Goal: Transaction & Acquisition: Purchase product/service

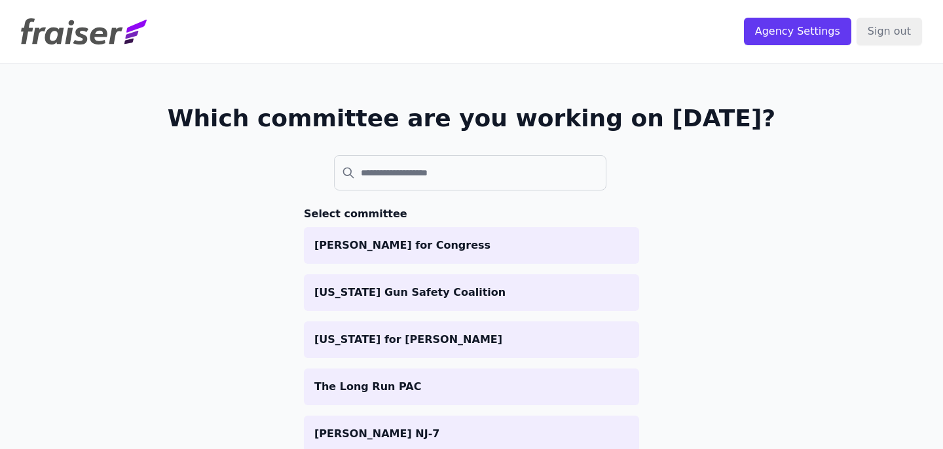
click at [392, 175] on input "search" at bounding box center [470, 172] width 272 height 35
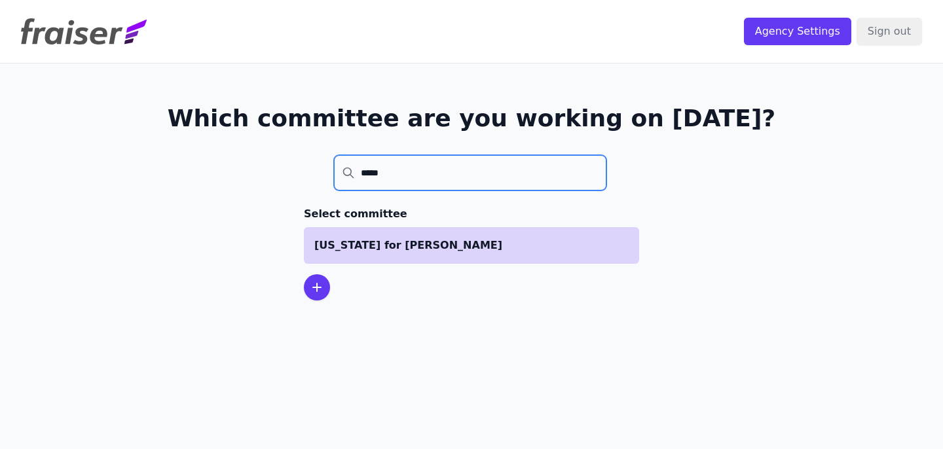
type input "*****"
click at [389, 240] on p "[US_STATE] for [PERSON_NAME]" at bounding box center [471, 246] width 314 height 16
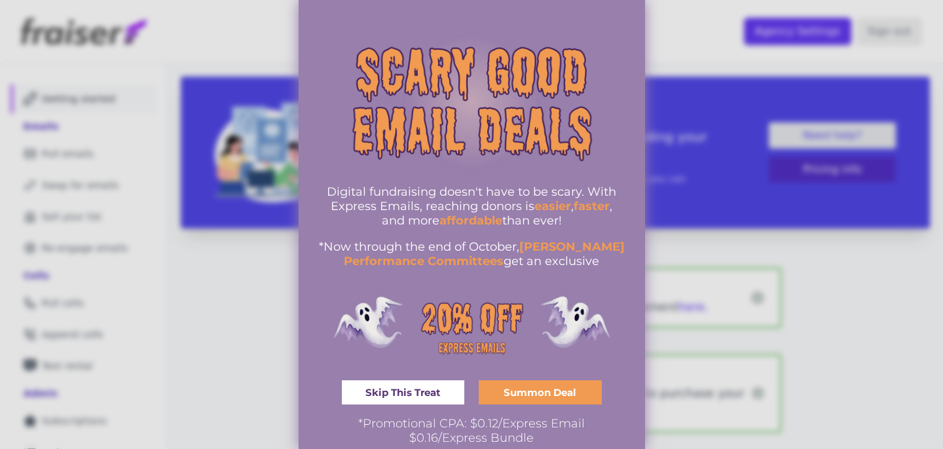
click at [394, 388] on span "Skip This Treat" at bounding box center [402, 393] width 75 height 10
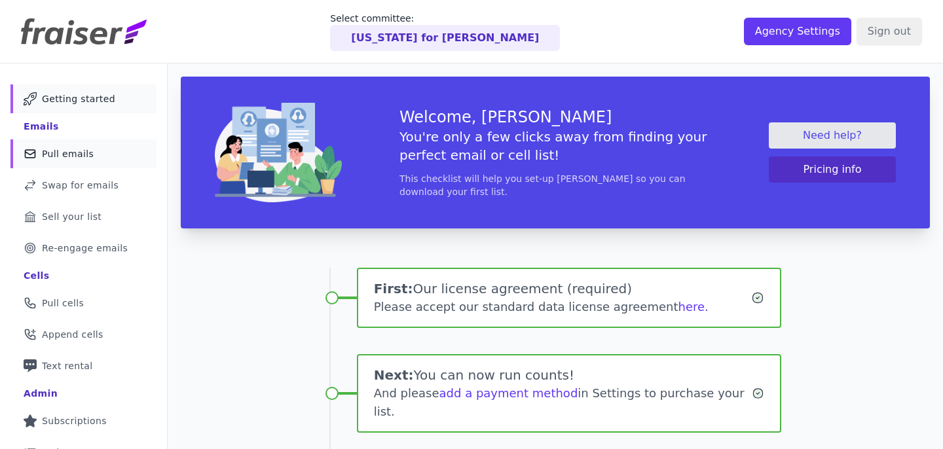
click at [65, 157] on span "Pull emails" at bounding box center [68, 153] width 52 height 13
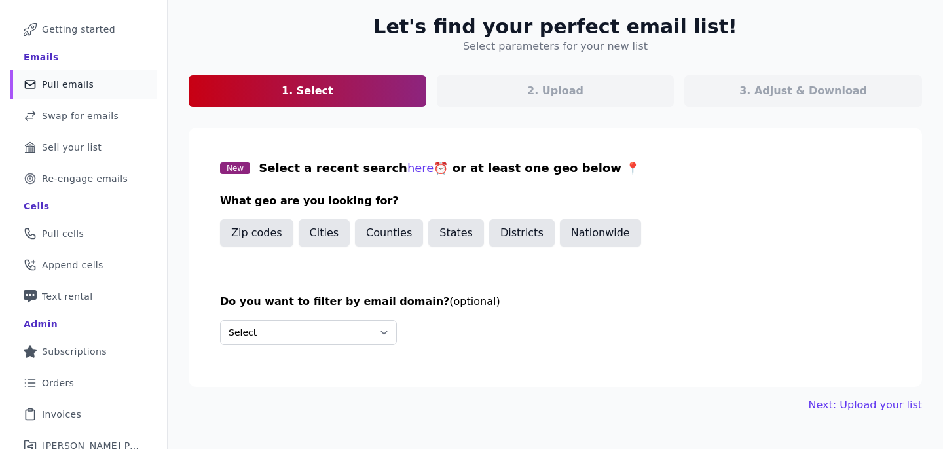
scroll to position [87, 0]
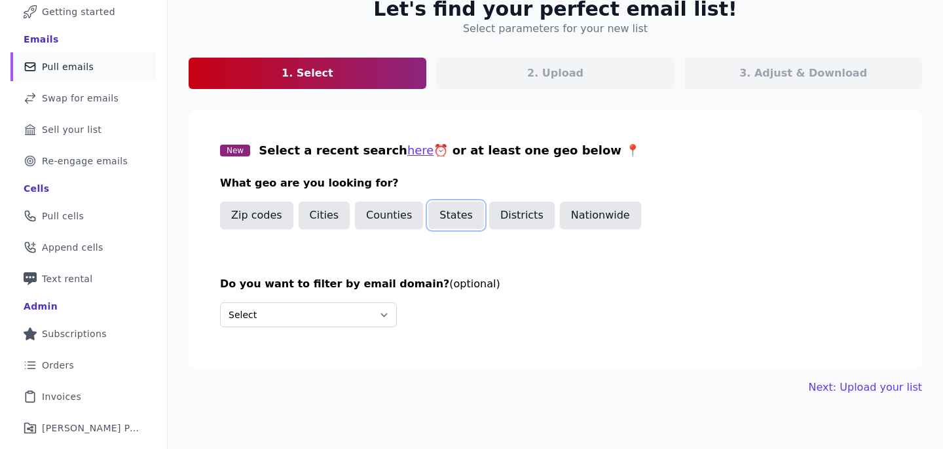
click at [469, 218] on button "States" at bounding box center [456, 216] width 56 height 28
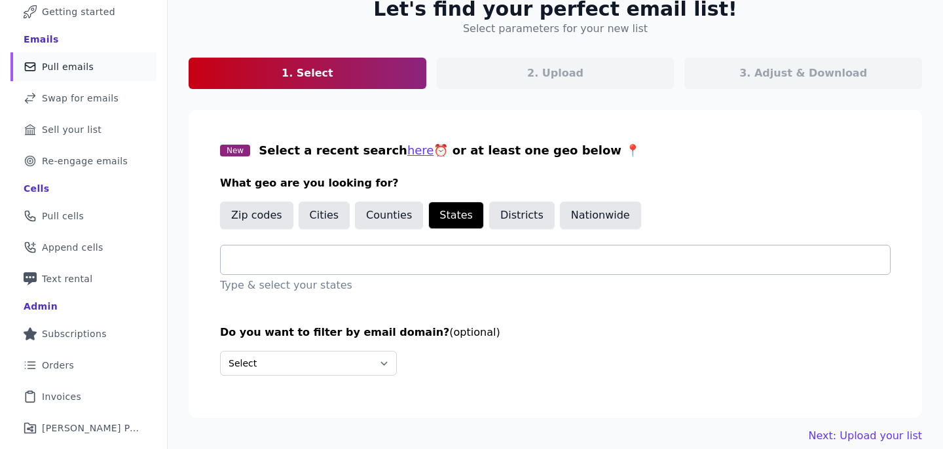
click at [377, 255] on input "text" at bounding box center [560, 260] width 659 height 16
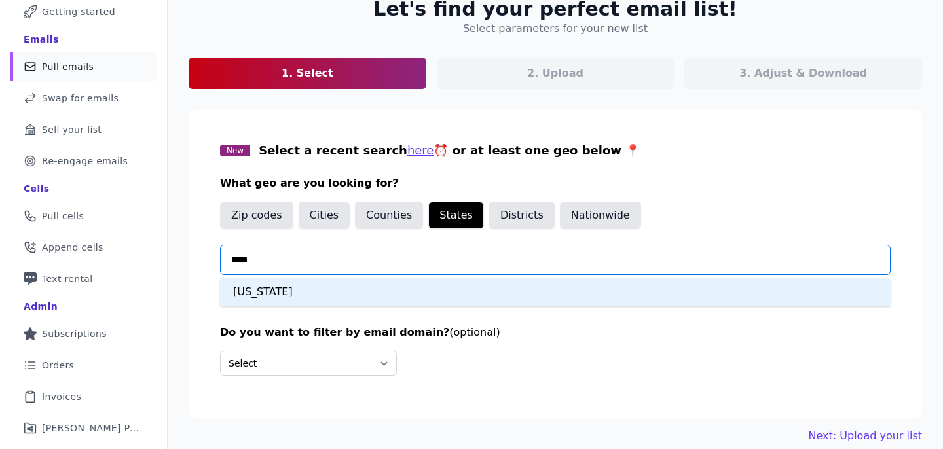
type input "*****"
click at [261, 290] on div "Georgia" at bounding box center [555, 292] width 671 height 28
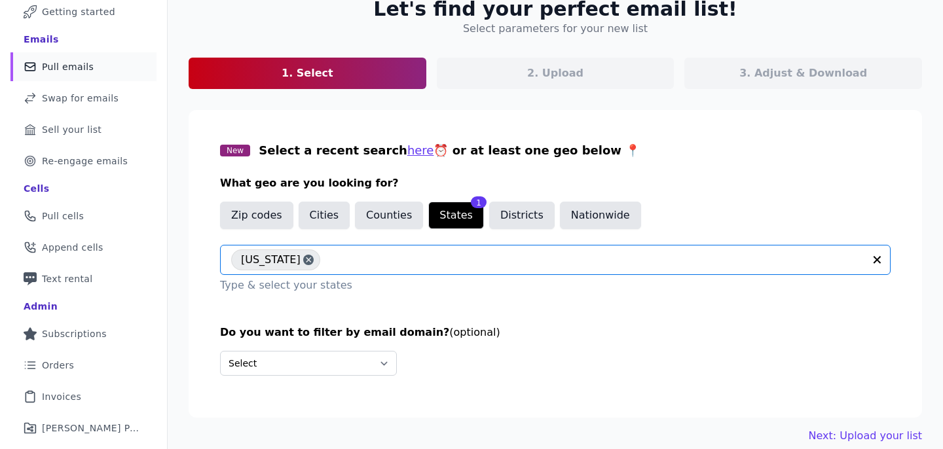
scroll to position [143, 0]
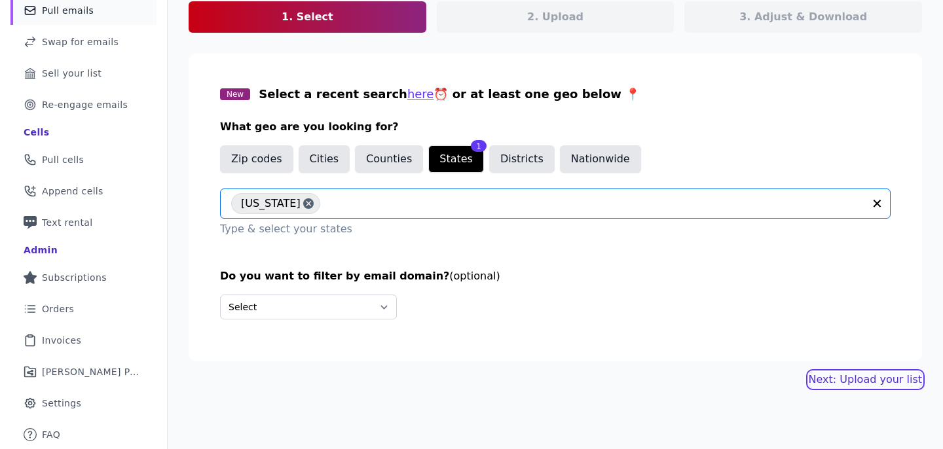
click at [851, 375] on link "Next: Upload your list" at bounding box center [865, 380] width 113 height 16
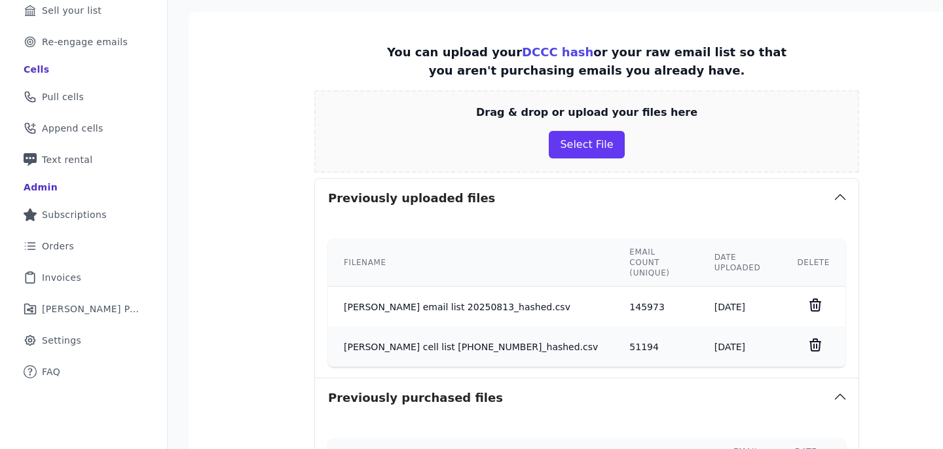
scroll to position [219, 0]
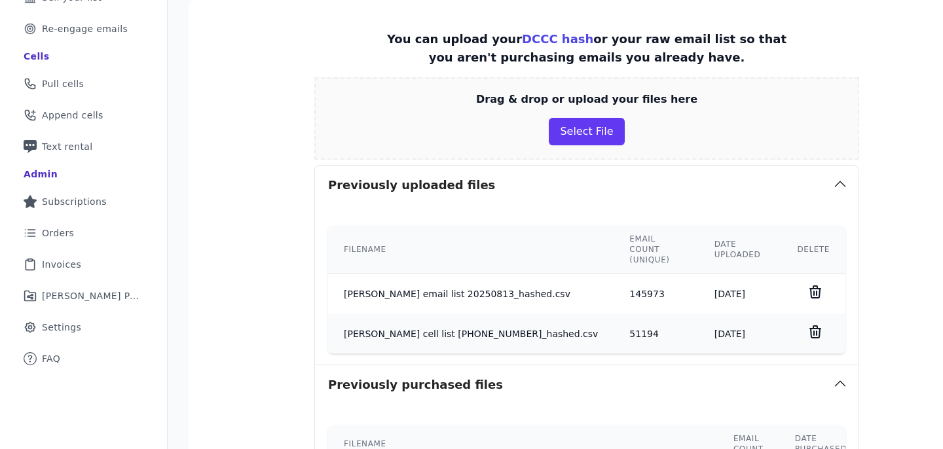
click at [551, 162] on div "Drag & drop or upload your files here Select File" at bounding box center [586, 121] width 545 height 88
click at [555, 149] on div "Drag & drop or upload your files here Select File" at bounding box center [586, 118] width 545 height 83
click at [555, 147] on div "Drag & drop or upload your files here Select File" at bounding box center [586, 118] width 545 height 83
click at [554, 134] on button "Select File" at bounding box center [586, 132] width 75 height 28
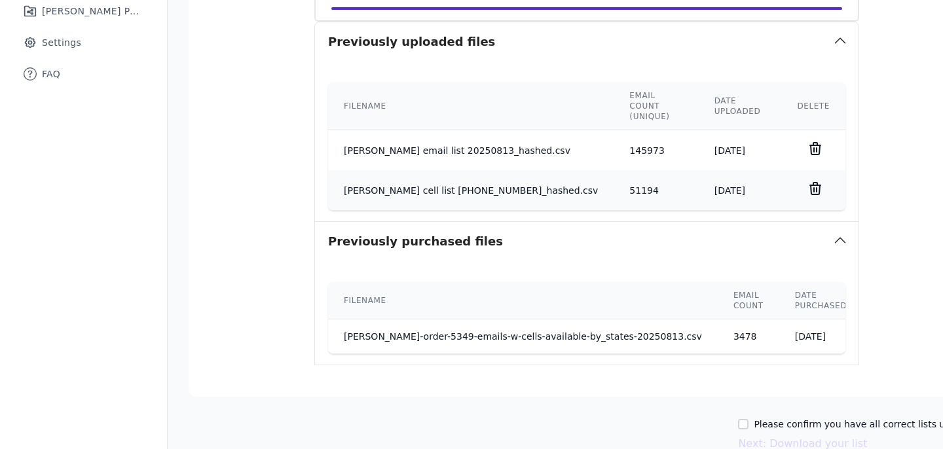
scroll to position [562, 0]
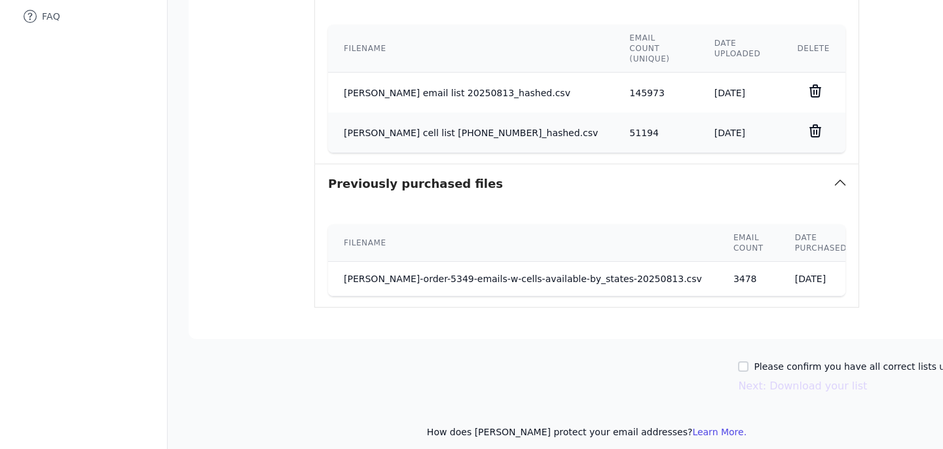
click at [738, 360] on div "Please confirm you have all correct lists uploaded." at bounding box center [861, 366] width 247 height 13
click at [738, 361] on div "Please confirm you have all correct lists uploaded." at bounding box center [861, 366] width 247 height 13
click at [738, 361] on input "Please confirm you have all correct lists uploaded." at bounding box center [743, 366] width 10 height 10
checkbox input "true"
click at [738, 378] on button "Next: Download your list" at bounding box center [802, 386] width 129 height 16
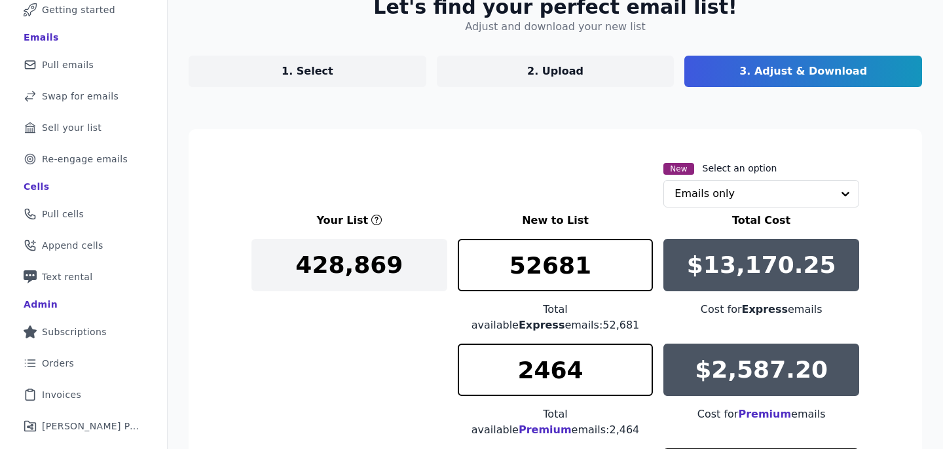
scroll to position [103, 0]
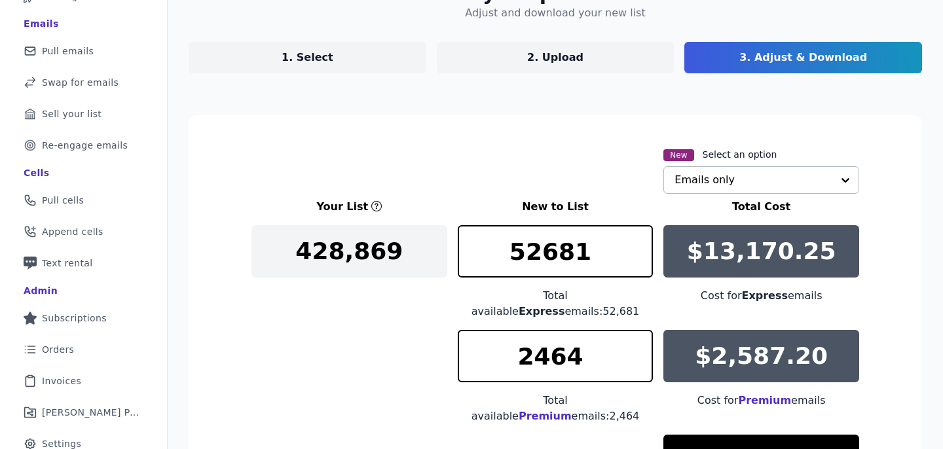
click at [805, 177] on input "text" at bounding box center [753, 180] width 158 height 26
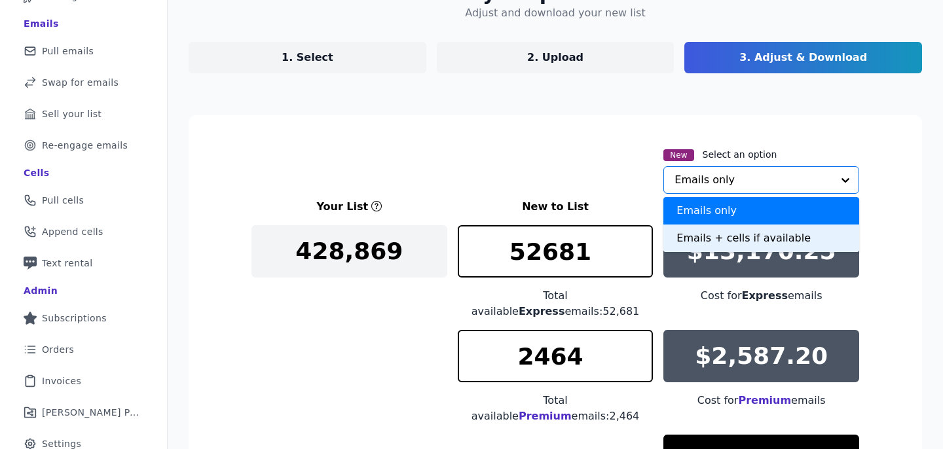
click at [758, 232] on div "Emails + cells if available" at bounding box center [761, 239] width 196 height 28
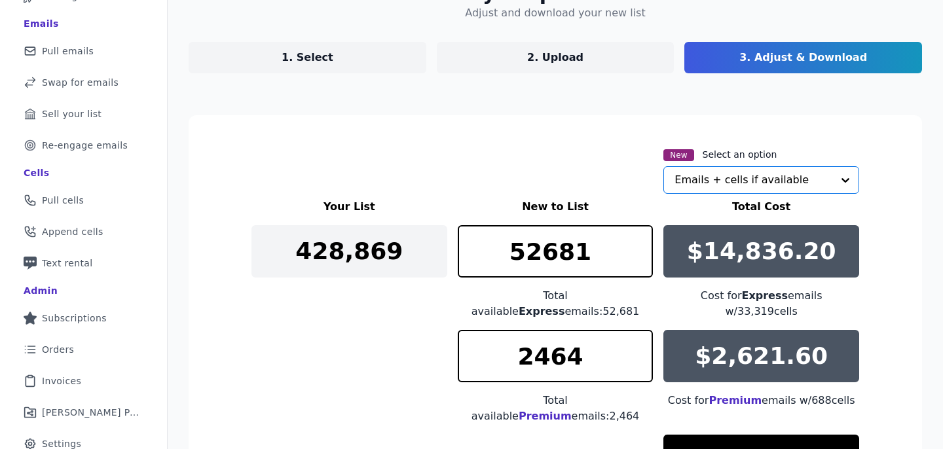
click at [858, 230] on div "$14,836.20" at bounding box center [761, 251] width 196 height 52
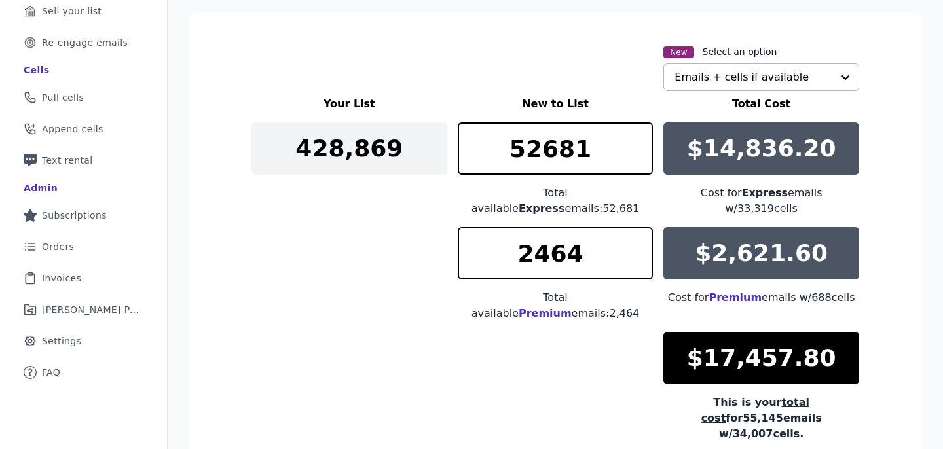
scroll to position [207, 0]
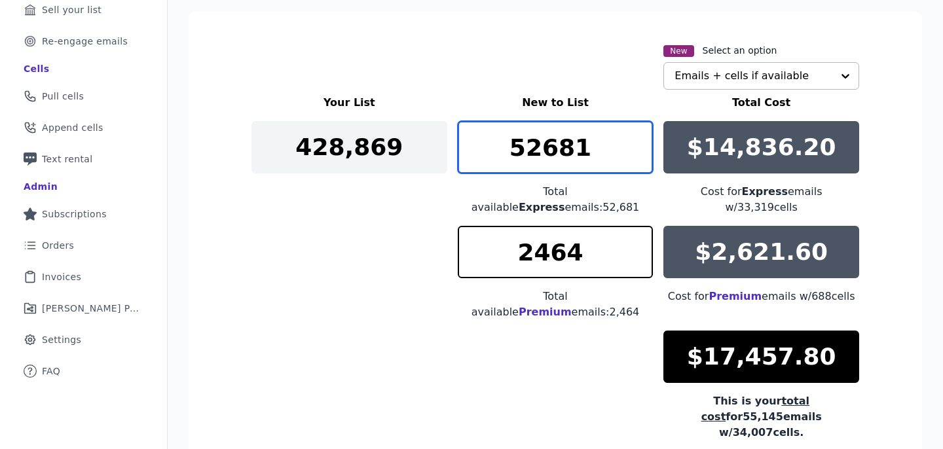
click at [559, 150] on input "52681" at bounding box center [556, 147] width 196 height 52
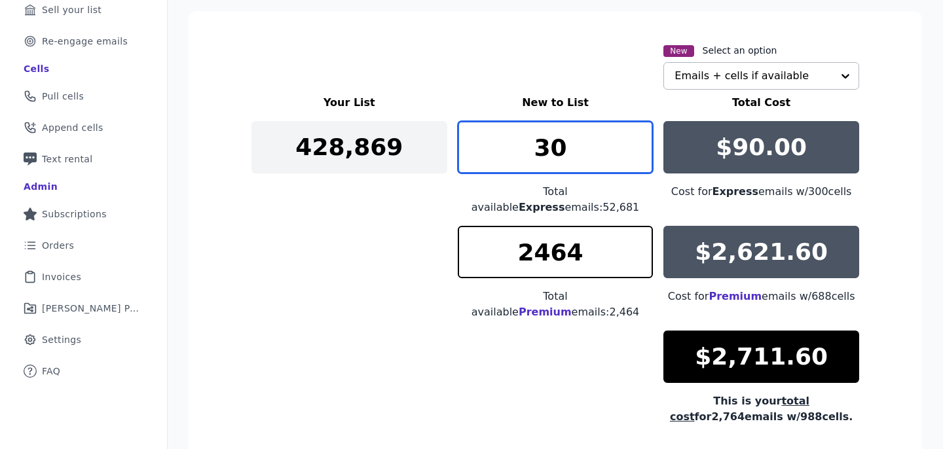
type input "3"
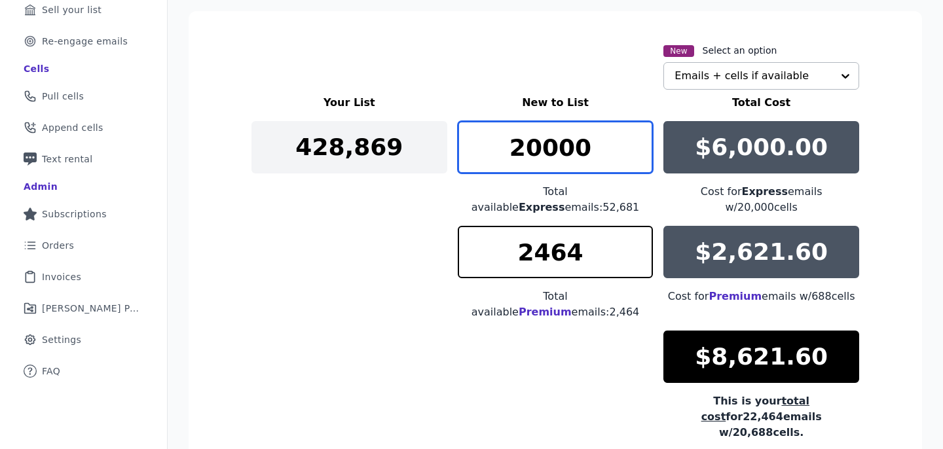
type input "20000"
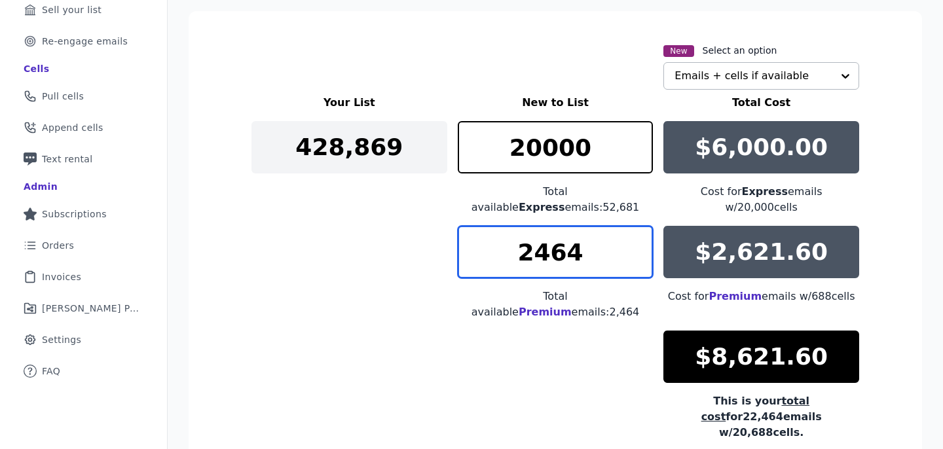
click at [537, 260] on input "2464" at bounding box center [556, 252] width 196 height 52
click at [581, 250] on input "2464" at bounding box center [556, 252] width 196 height 52
type input "2464"
click at [472, 332] on div "Your List New to List Total Cost 428,869 20000 Total available Express emails: …" at bounding box center [555, 268] width 608 height 346
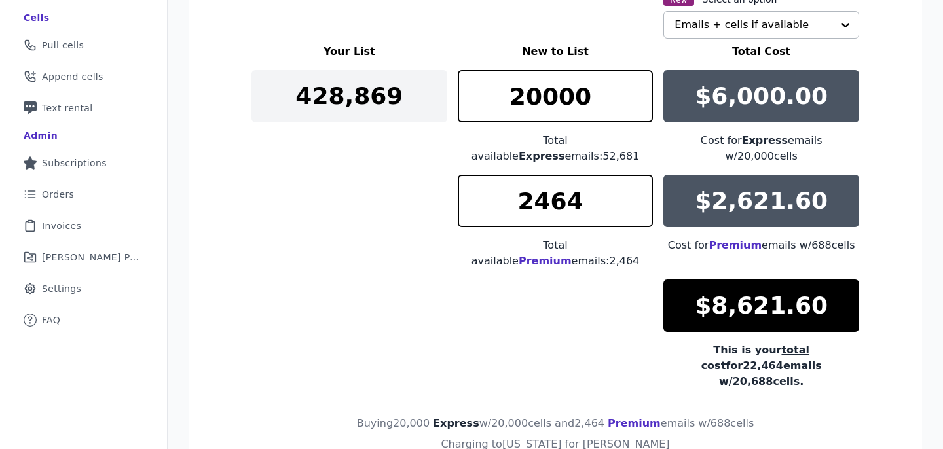
scroll to position [259, 0]
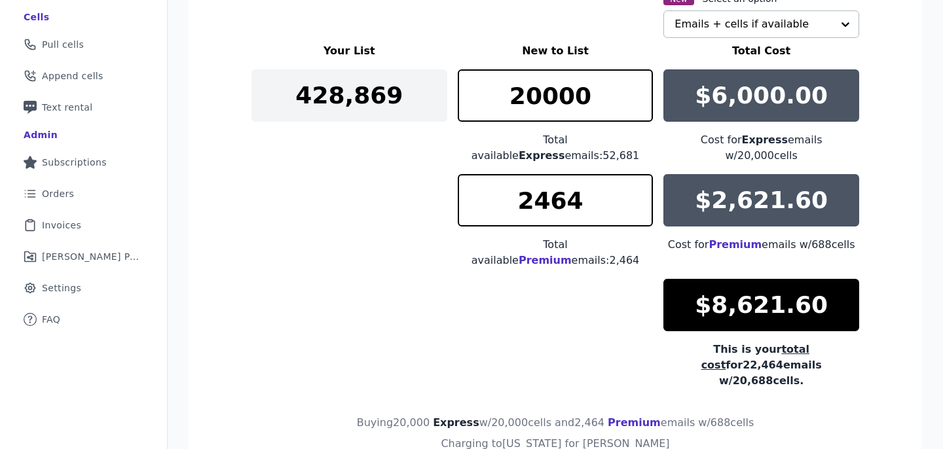
click at [374, 208] on div "Your List New to List Total Cost 428,869 20000 Total available Express emails: …" at bounding box center [555, 216] width 608 height 346
click at [386, 198] on div "Your List New to List Total Cost 428,869 20000 Total available Express emails: …" at bounding box center [555, 216] width 608 height 346
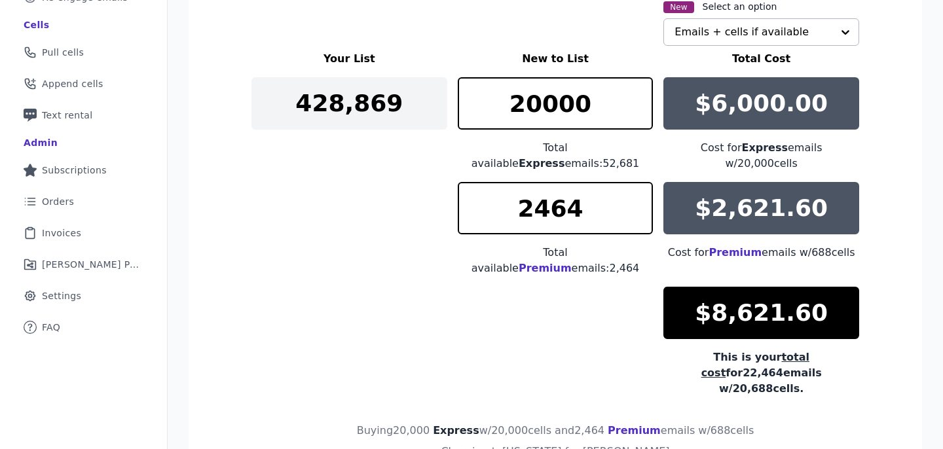
click at [414, 232] on div "Your List New to List Total Cost 428,869 20000 Total available Express emails: …" at bounding box center [555, 224] width 608 height 346
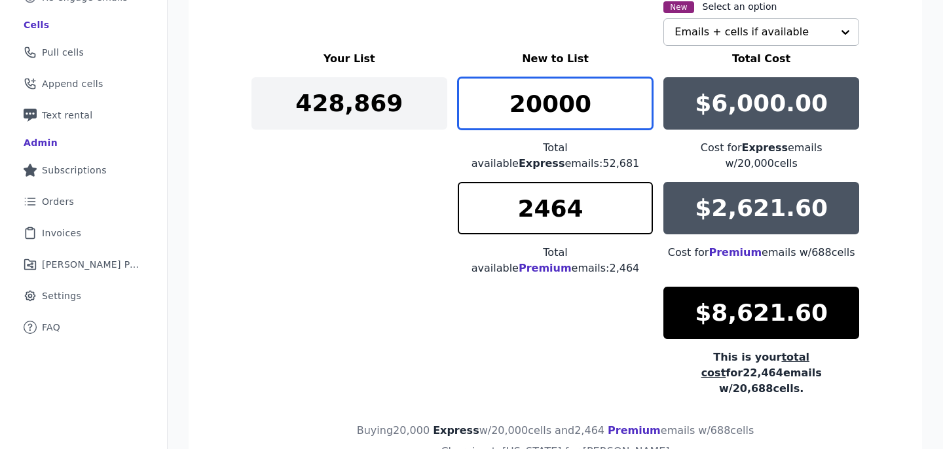
click at [568, 119] on input "20000" at bounding box center [556, 103] width 196 height 52
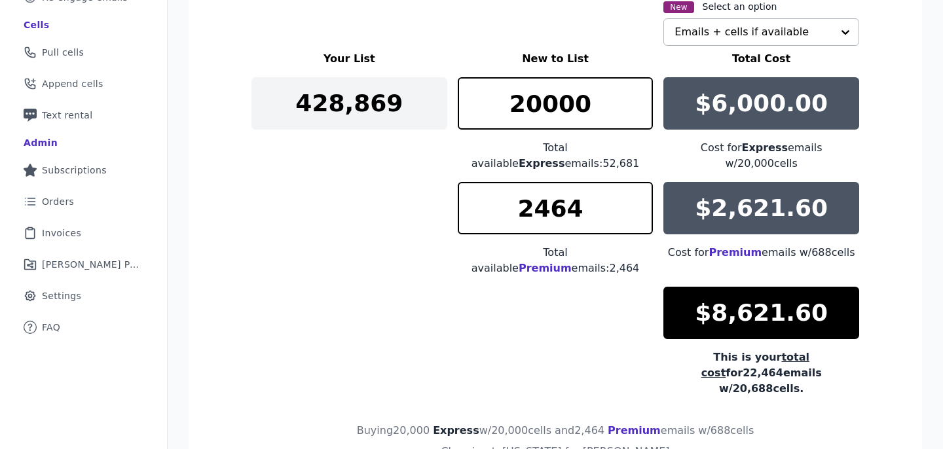
click at [372, 191] on div "Your List New to List Total Cost 428,869 20000 Total available Express emails: …" at bounding box center [555, 224] width 608 height 346
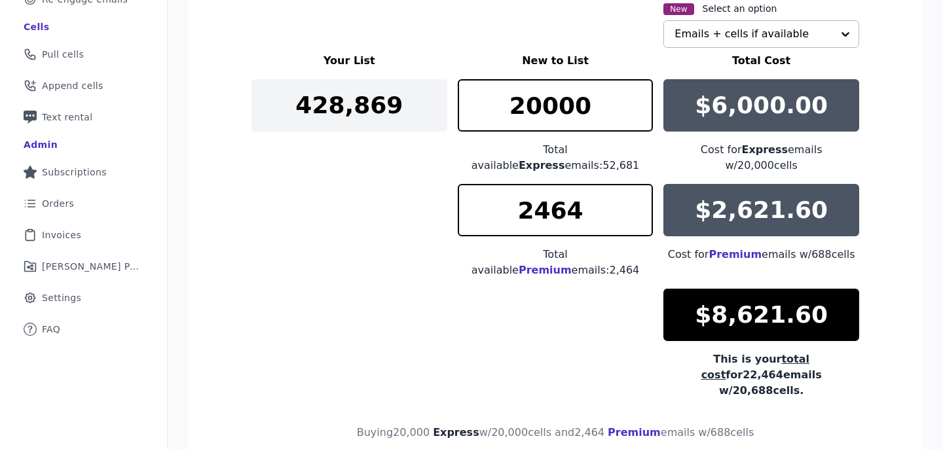
scroll to position [247, 0]
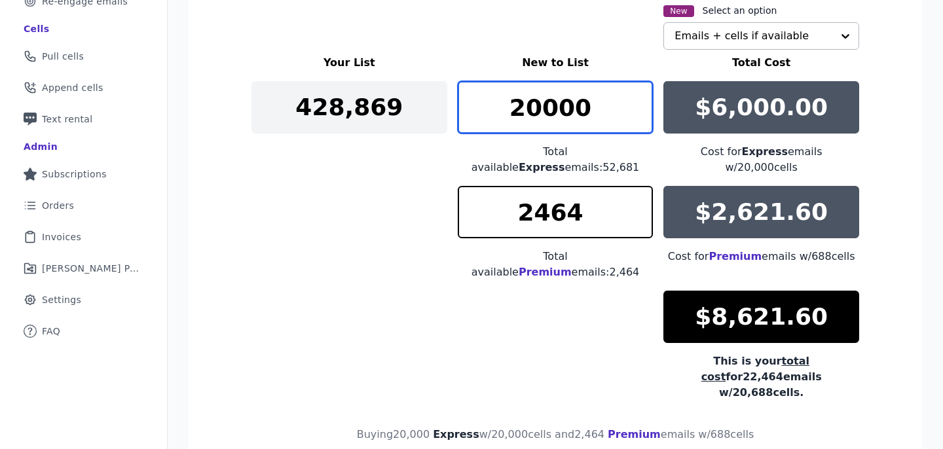
click at [503, 114] on input "20000" at bounding box center [556, 107] width 196 height 52
type input "19594"
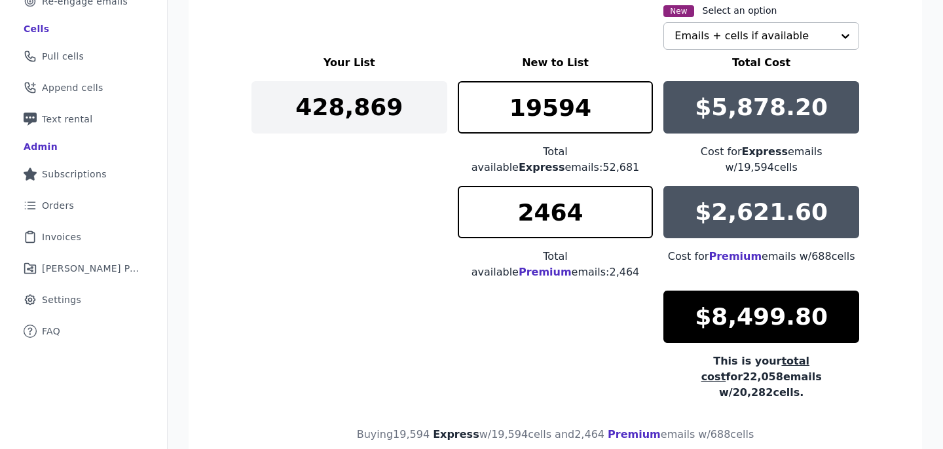
click at [246, 234] on section "New Select an option Emails + cells if available Your List New to List Total Co…" at bounding box center [555, 252] width 733 height 562
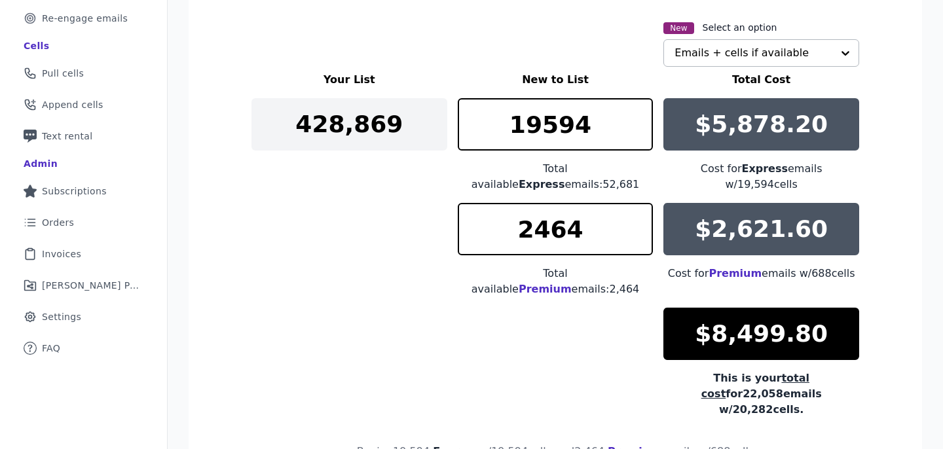
scroll to position [230, 0]
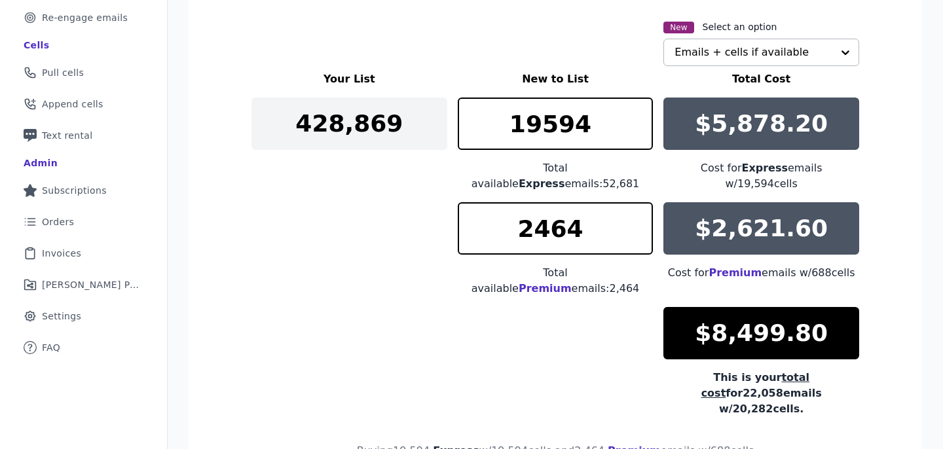
click at [395, 244] on div "Your List New to List Total Cost 428,869 19594 Total available Express emails: …" at bounding box center [555, 244] width 608 height 346
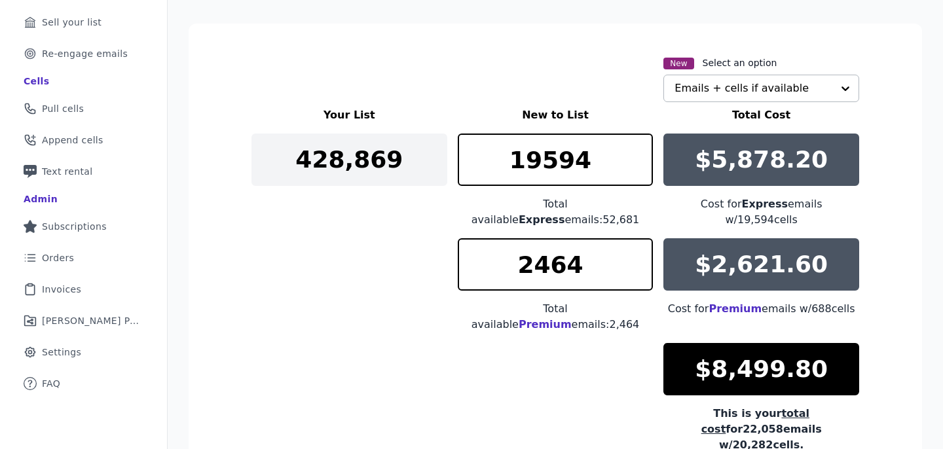
scroll to position [185, 0]
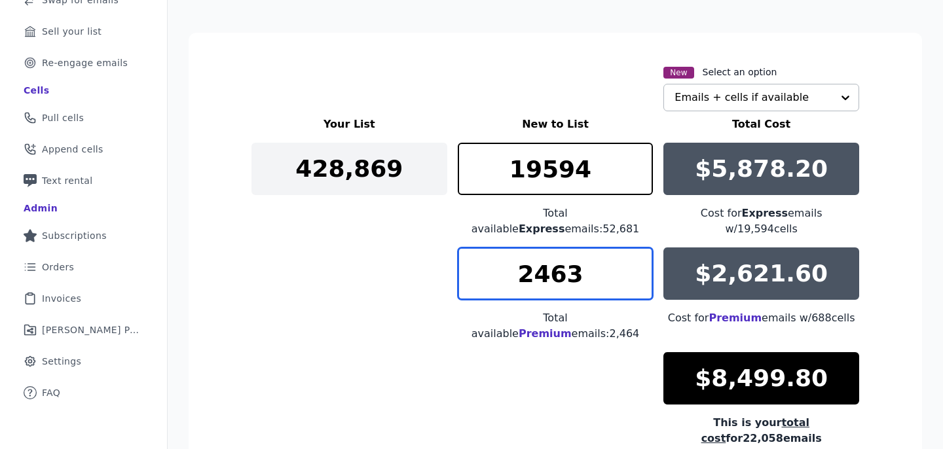
click at [642, 267] on input "2463" at bounding box center [556, 274] width 196 height 52
click at [593, 251] on input "2463" at bounding box center [556, 274] width 196 height 52
type input "2464"
click at [387, 326] on div "Your List New to List Total Cost 428,869 19594 Total available Express emails: …" at bounding box center [555, 290] width 608 height 346
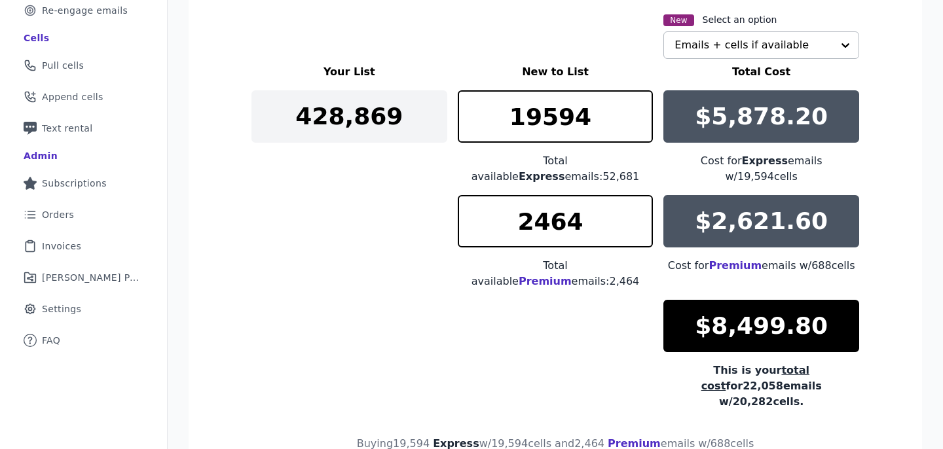
click at [365, 325] on div "Your List New to List Total Cost 428,869 19594 Total available Express emails: …" at bounding box center [555, 237] width 608 height 346
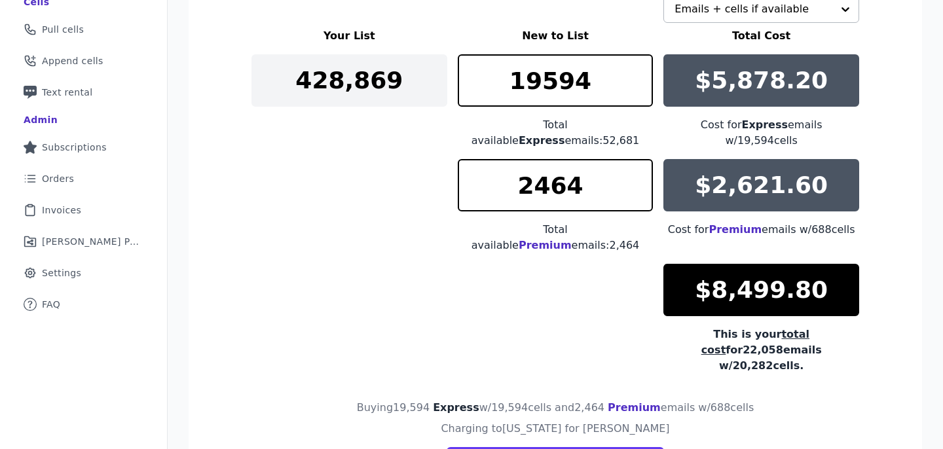
scroll to position [275, 0]
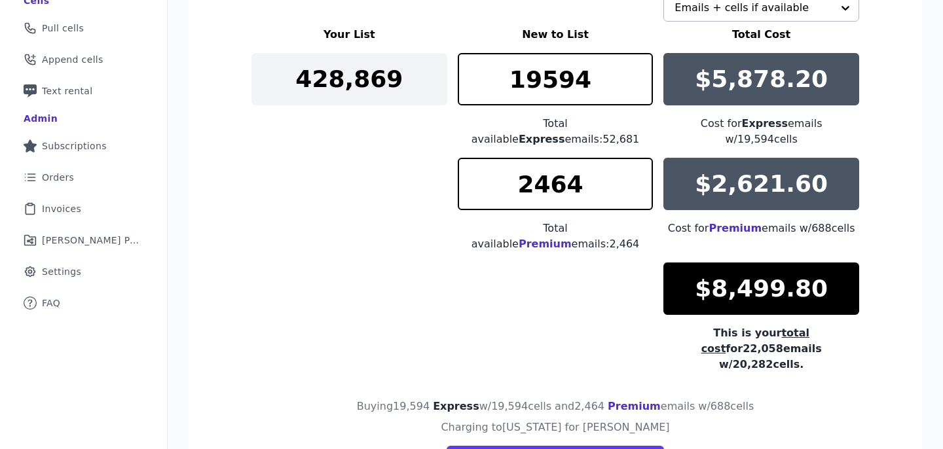
click at [425, 265] on div "Your List New to List Total Cost 428,869 19594 Total available Express emails: …" at bounding box center [555, 200] width 608 height 346
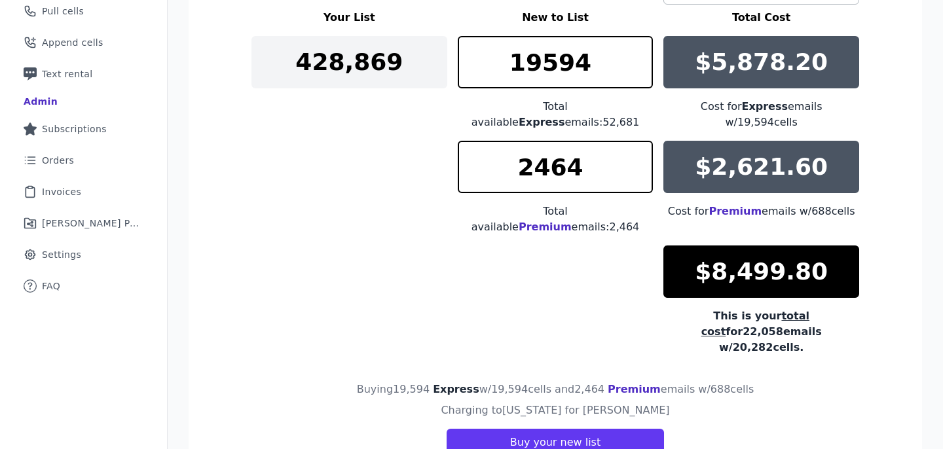
scroll to position [299, 0]
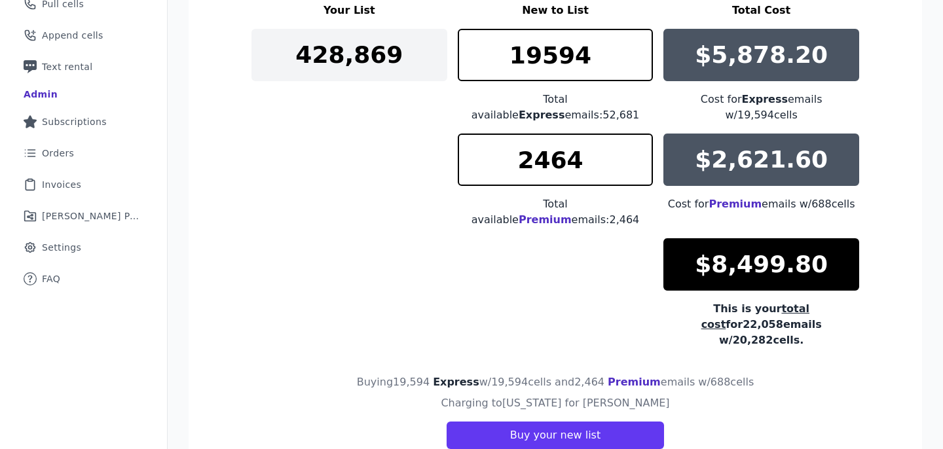
click at [306, 222] on div "Your List New to List Total Cost 428,869 19594 Total available Express emails: …" at bounding box center [555, 176] width 608 height 346
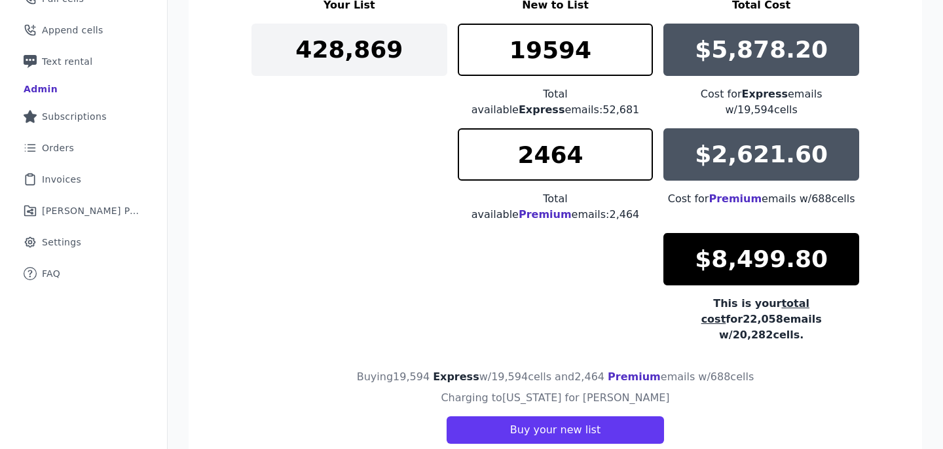
click at [222, 120] on section "New Select an option Emails + cells if available Your List New to List Total Co…" at bounding box center [555, 195] width 733 height 562
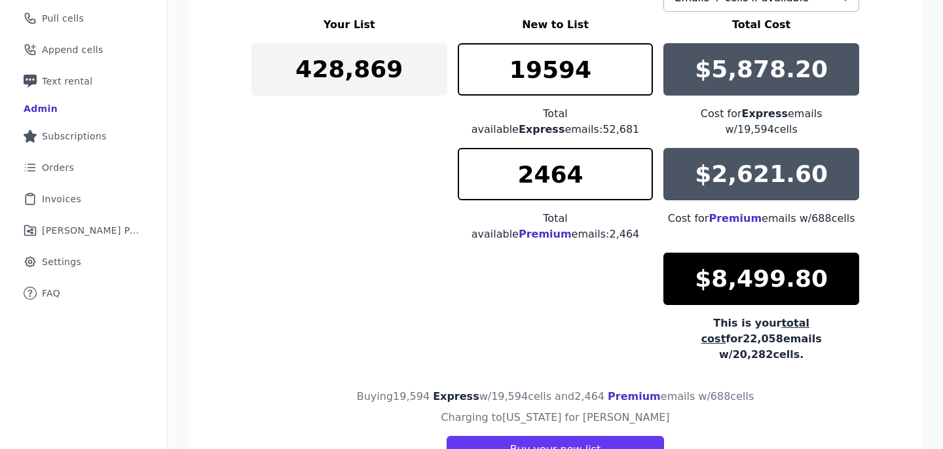
scroll to position [280, 0]
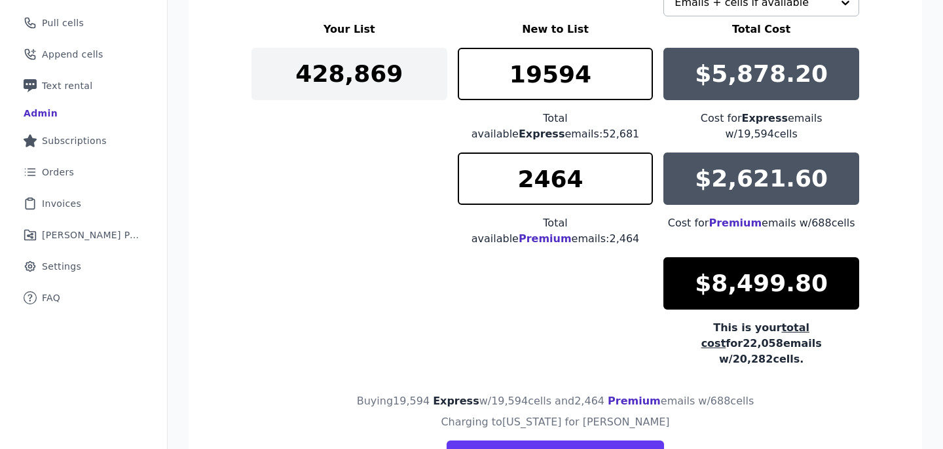
click at [325, 202] on div "Your List New to List Total Cost 428,869 19594 Total available Express emails: …" at bounding box center [555, 195] width 608 height 346
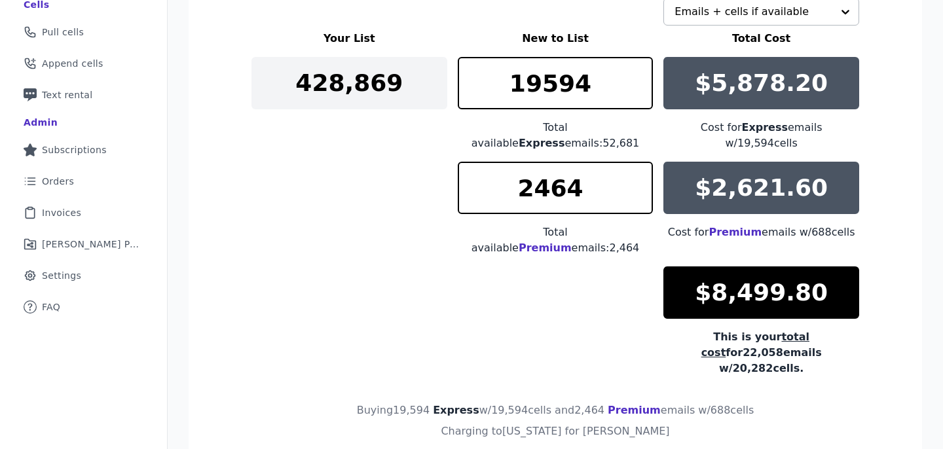
scroll to position [273, 0]
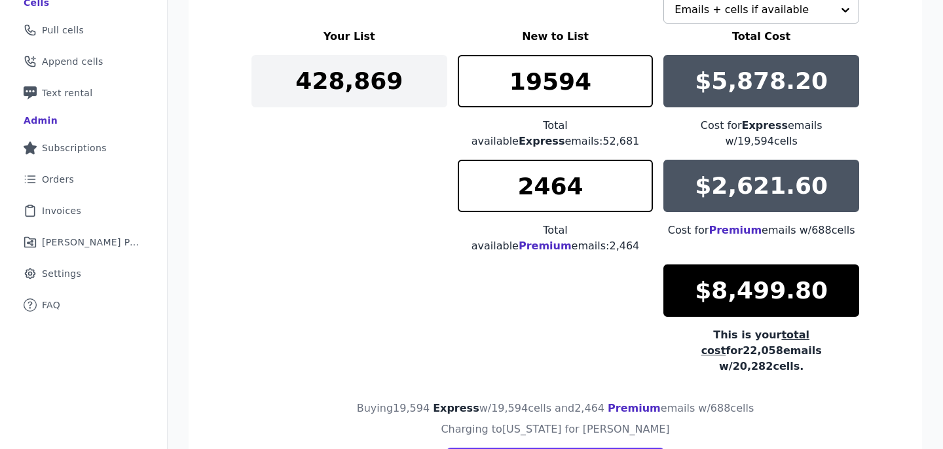
click at [364, 187] on div "Your List New to List Total Cost 428,869 19594 Total available Express emails: …" at bounding box center [555, 202] width 608 height 346
click at [352, 238] on div "Your List New to List Total Cost 428,869 19594 Total available Express emails: …" at bounding box center [555, 202] width 608 height 346
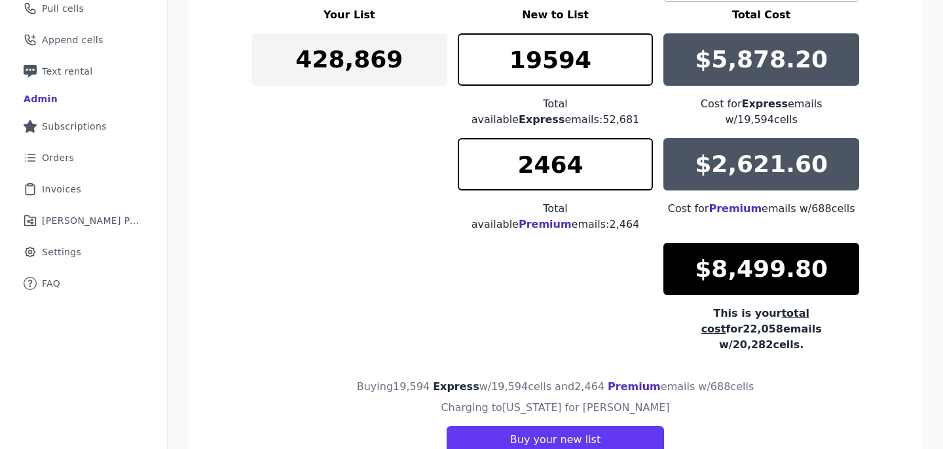
scroll to position [304, 0]
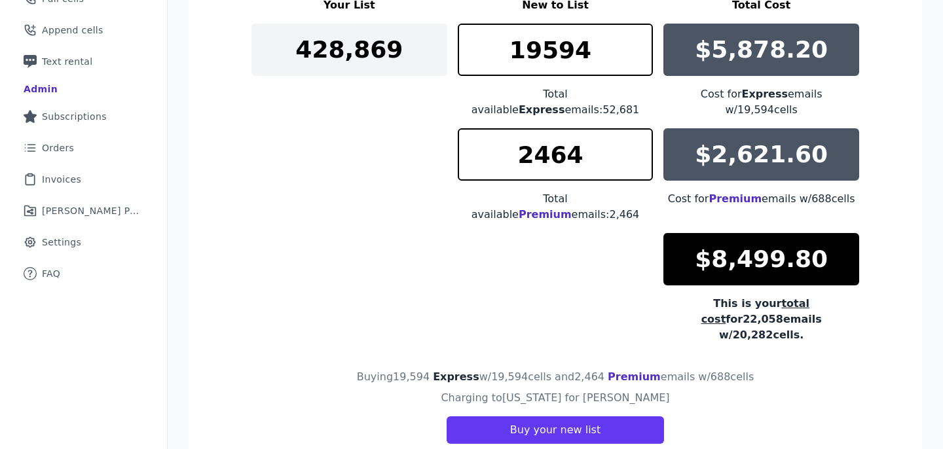
click at [257, 175] on div "Your List New to List Total Cost 428,869 19594 Total available Express emails: …" at bounding box center [555, 170] width 608 height 346
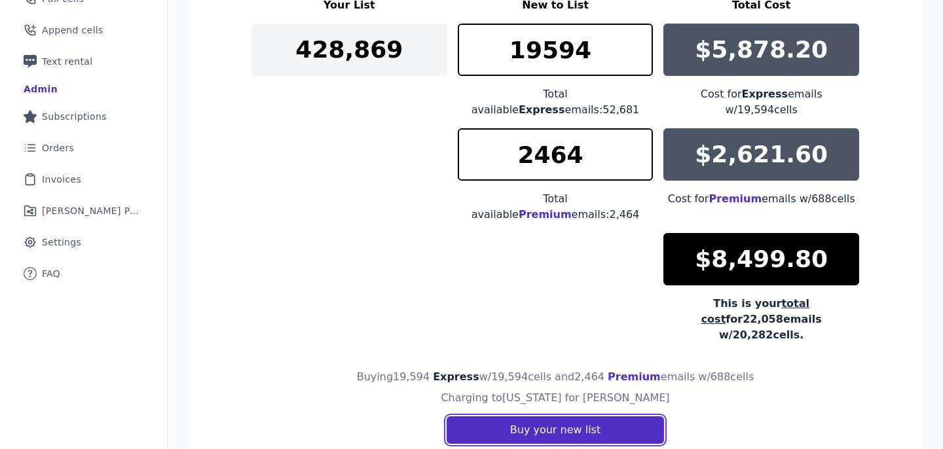
click at [498, 416] on button "Buy your new list" at bounding box center [555, 430] width 217 height 28
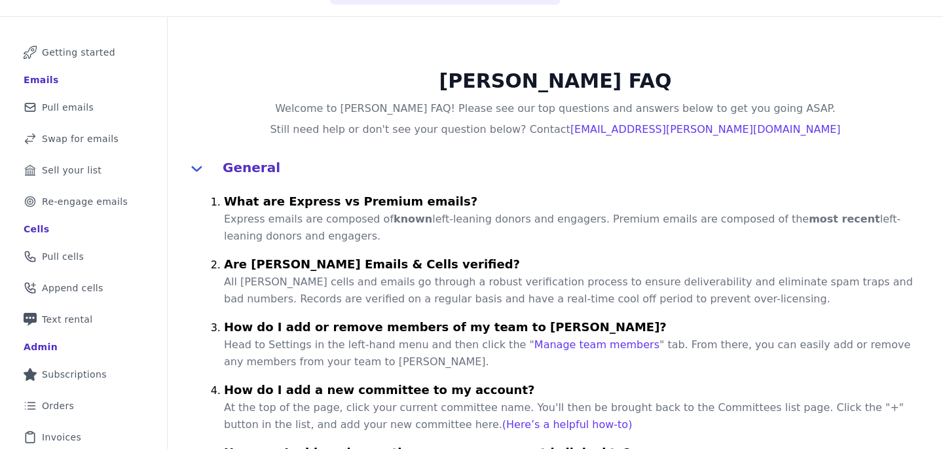
scroll to position [47, 0]
click at [608, 237] on p "Express emails are composed of known left-leaning donors and engagers. Premium …" at bounding box center [575, 227] width 703 height 34
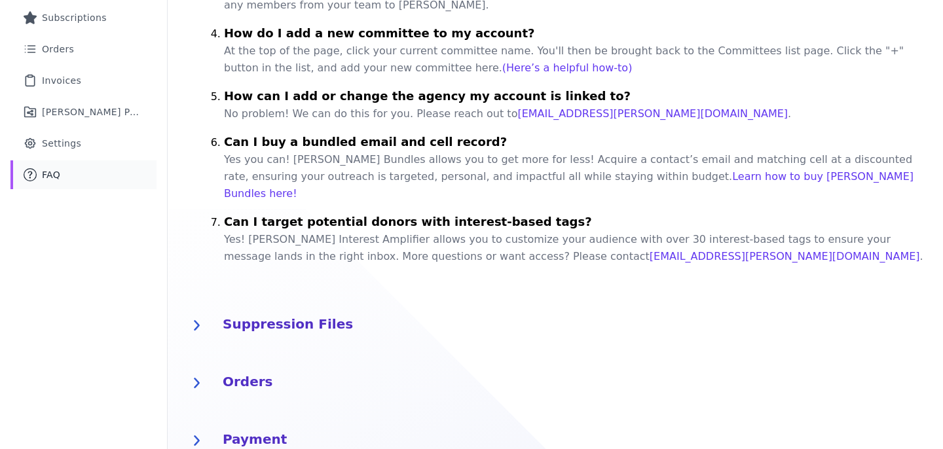
scroll to position [448, 0]
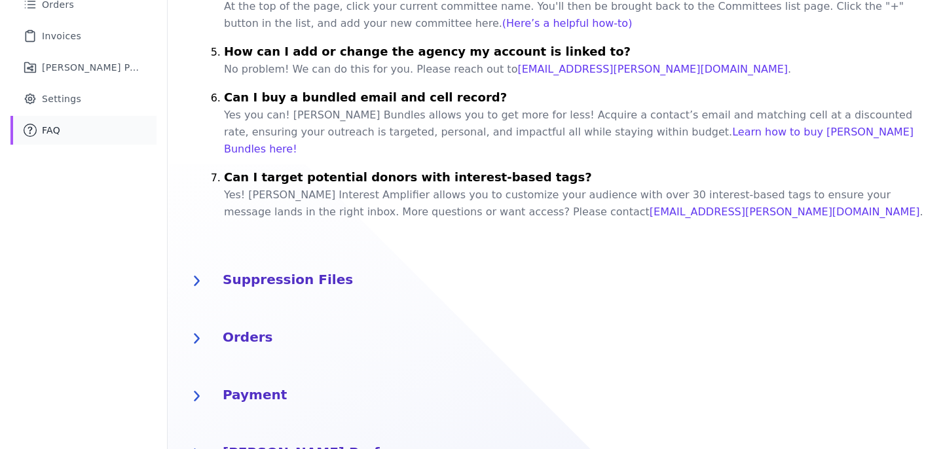
click at [264, 271] on h4 "Suppression Files" at bounding box center [575, 278] width 705 height 21
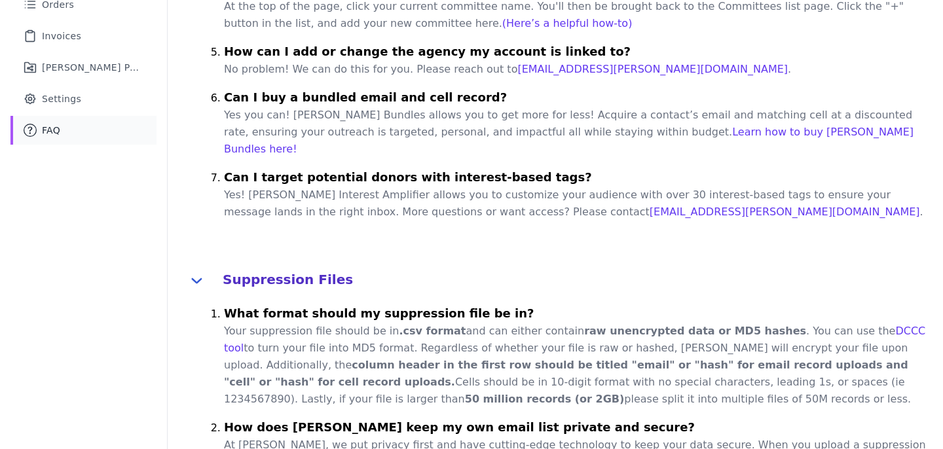
click at [264, 271] on h4 "Suppression Files" at bounding box center [575, 278] width 705 height 21
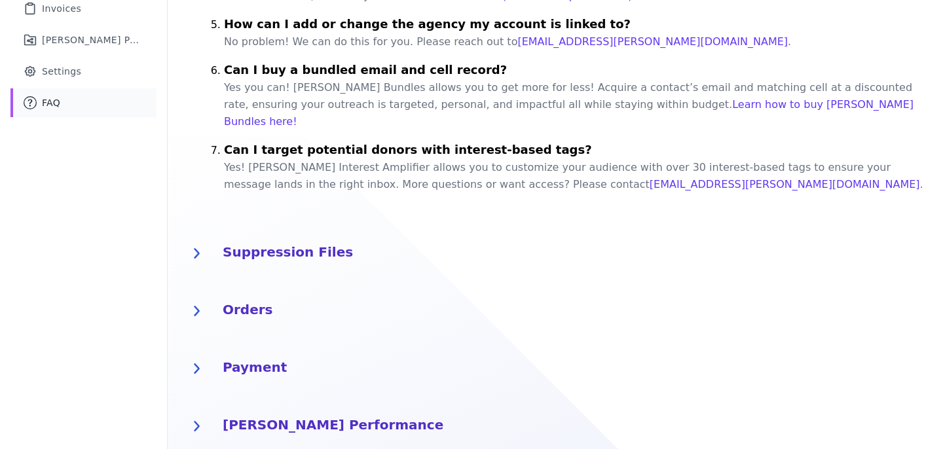
scroll to position [487, 0]
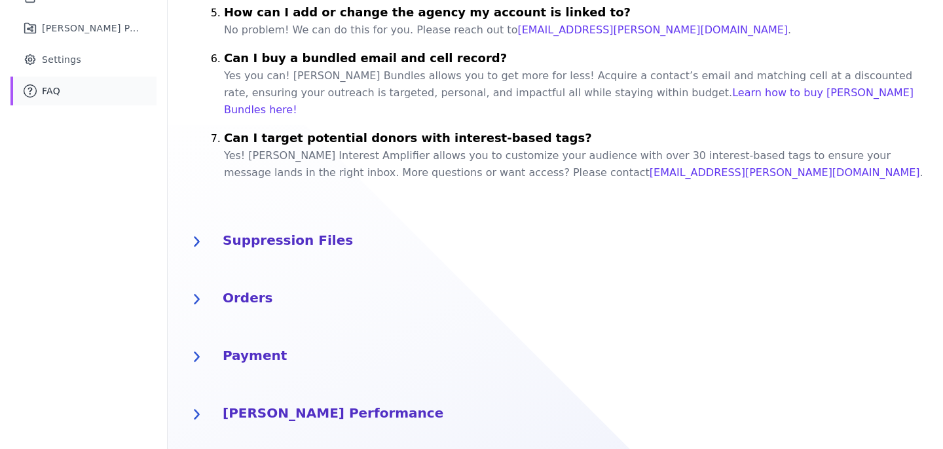
click at [263, 240] on div "Suppression Files What format should my suppression file be in? Your suppressio…" at bounding box center [555, 242] width 775 height 58
click at [262, 229] on h4 "Suppression Files" at bounding box center [575, 239] width 705 height 21
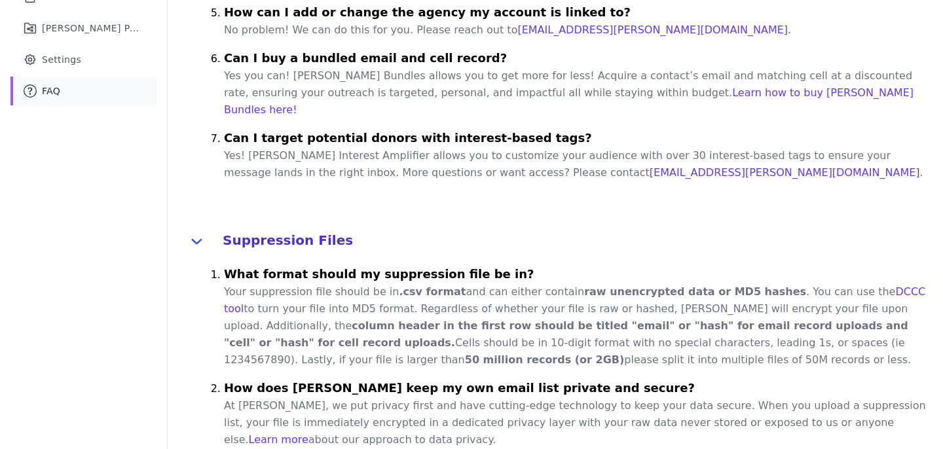
click at [262, 229] on h4 "Suppression Files" at bounding box center [575, 239] width 705 height 21
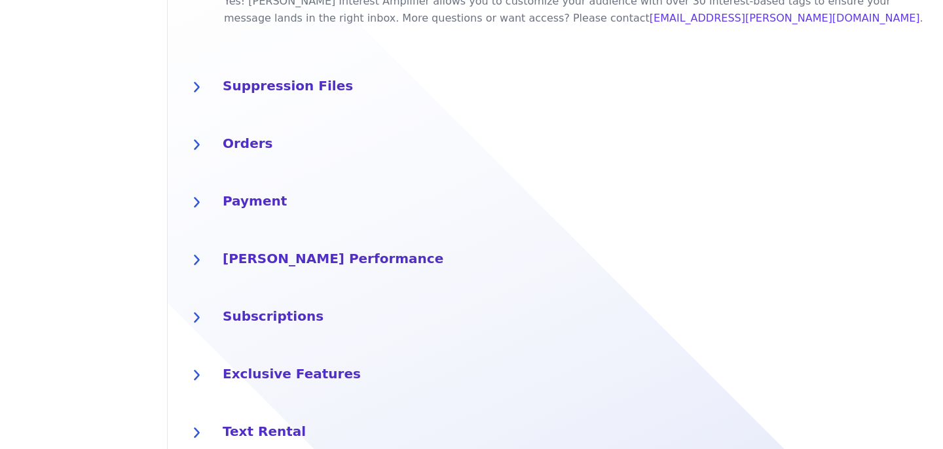
scroll to position [643, 0]
click at [267, 246] on h4 "[PERSON_NAME] Performance" at bounding box center [575, 256] width 705 height 21
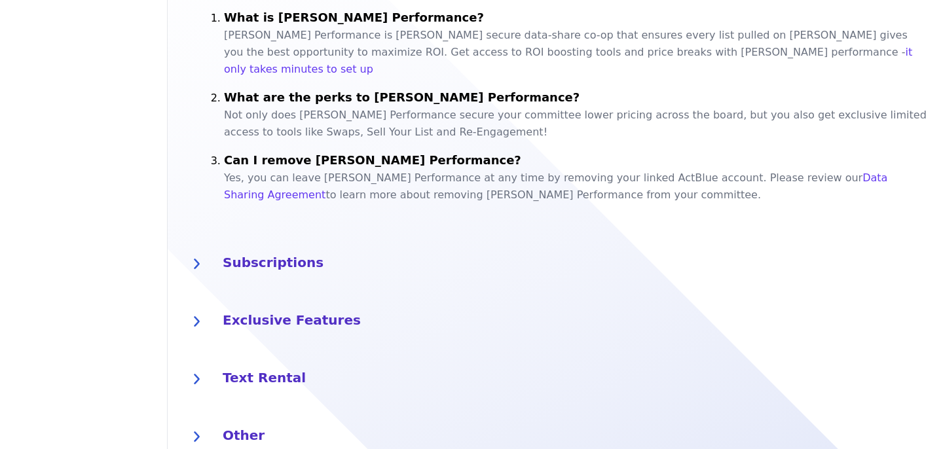
scroll to position [930, 0]
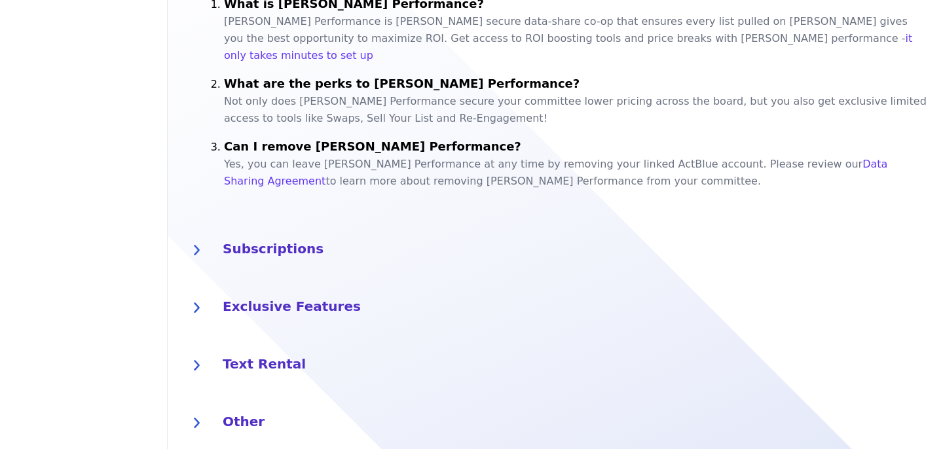
click at [255, 352] on h4 "Text Rental" at bounding box center [575, 362] width 705 height 21
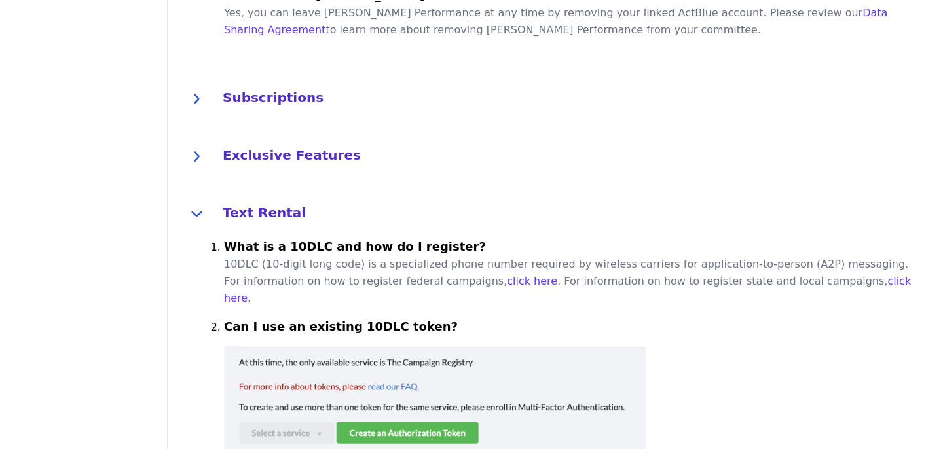
scroll to position [1104, 0]
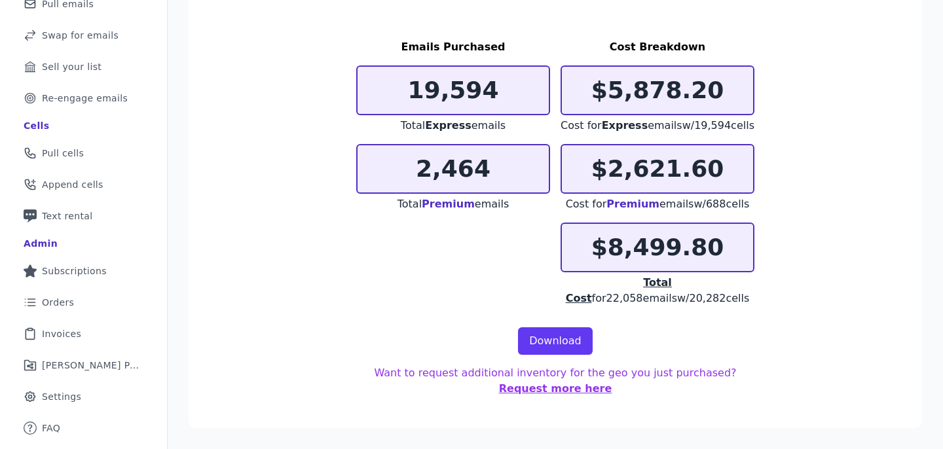
scroll to position [166, 0]
click at [555, 340] on link "Download" at bounding box center [555, 341] width 75 height 28
